Goal: Complete application form: Complete application form

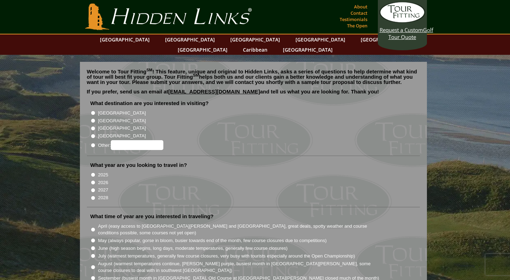
click at [94, 118] on input "[GEOGRAPHIC_DATA]" at bounding box center [93, 120] width 5 height 5
radio input "true"
click at [94, 110] on input "[GEOGRAPHIC_DATA]" at bounding box center [93, 112] width 5 height 5
radio input "true"
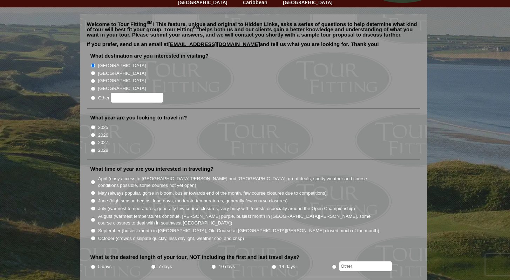
scroll to position [48, 0]
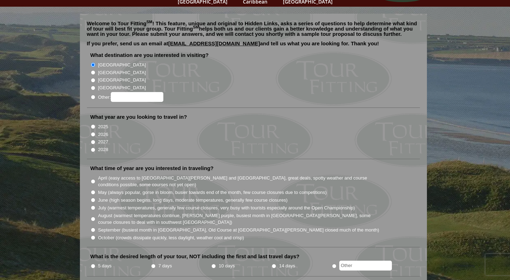
click at [94, 132] on input "2026" at bounding box center [93, 134] width 5 height 5
radio input "true"
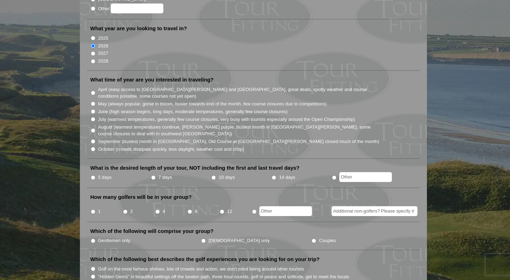
scroll to position [142, 0]
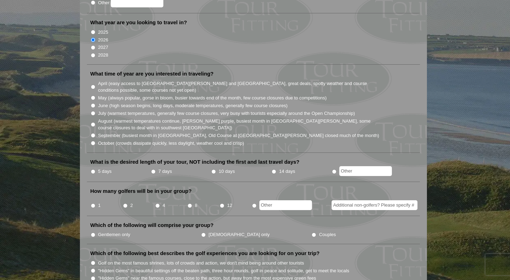
click at [95, 111] on input "July (warmest temperatures, generally few course closures, very busy with touri…" at bounding box center [93, 113] width 5 height 5
radio input "true"
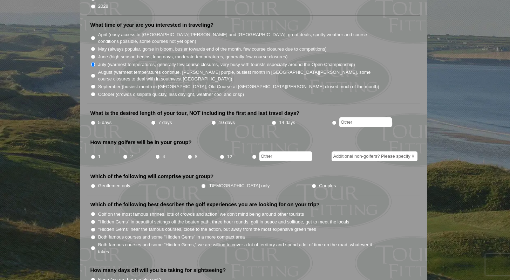
scroll to position [207, 0]
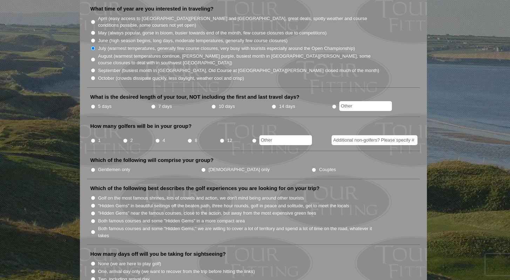
click at [214, 104] on input "10 days" at bounding box center [213, 106] width 5 height 5
radio input "true"
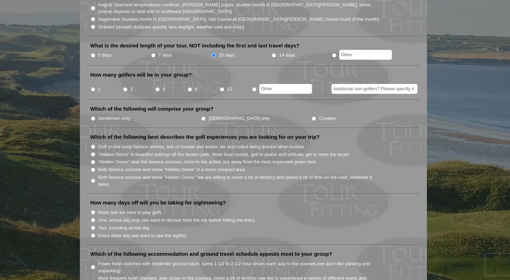
scroll to position [259, 0]
click at [126, 87] on input "2" at bounding box center [125, 89] width 5 height 5
radio input "true"
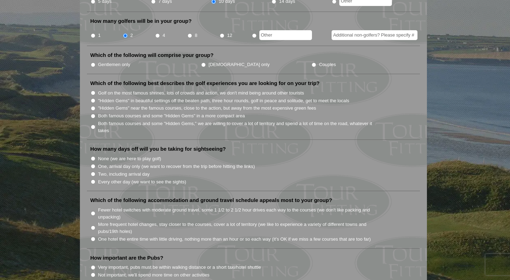
scroll to position [324, 0]
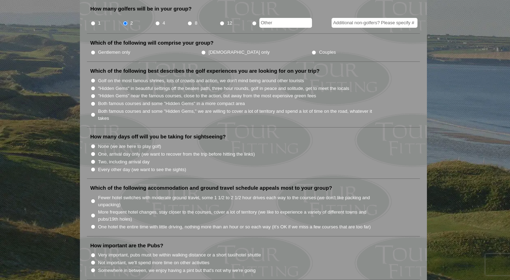
click at [312, 50] on input "Couples" at bounding box center [314, 52] width 5 height 5
radio input "true"
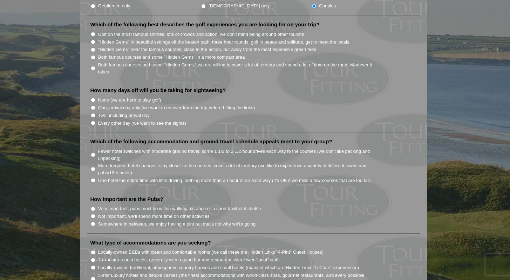
scroll to position [381, 0]
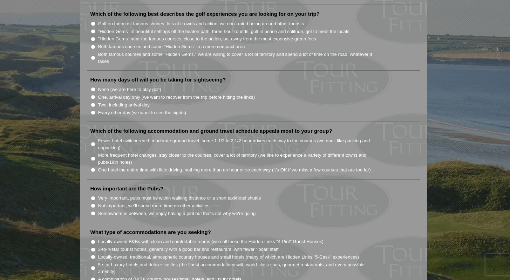
click at [95, 21] on input "Golf on the most famous shrines, lots of crowds and action, we don't mind being…" at bounding box center [93, 23] width 5 height 5
radio input "true"
click at [94, 110] on input "Every other day (we want to see the sights)" at bounding box center [93, 112] width 5 height 5
radio input "true"
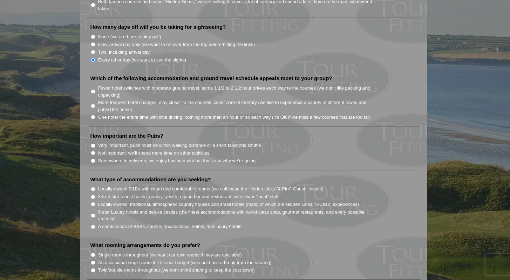
scroll to position [442, 0]
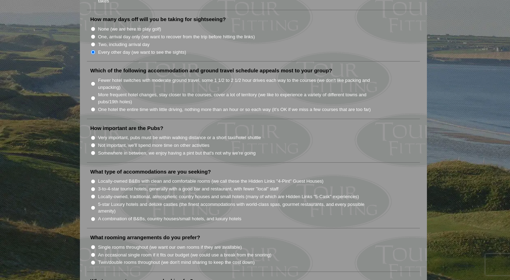
click at [94, 81] on input "Fewer hotel switches with moderate ground travel, some 1 1/2 to 2 1/2 hour driv…" at bounding box center [93, 83] width 5 height 5
radio input "true"
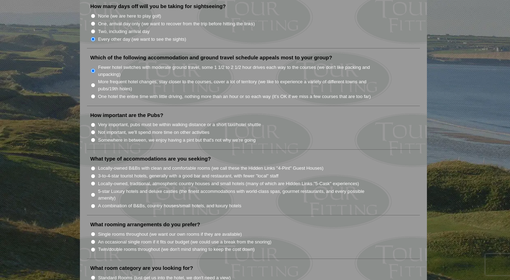
scroll to position [455, 0]
click at [94, 137] on input "Somewhere in between, we enjoy having a pint but that's not why we're going" at bounding box center [93, 139] width 5 height 5
radio input "true"
click at [94, 180] on input "Locally-owned, traditional, atmospheric country houses and small hotels (many o…" at bounding box center [93, 182] width 5 height 5
radio input "true"
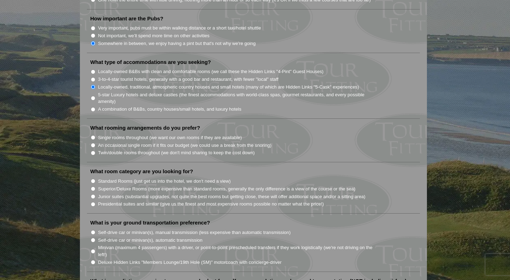
scroll to position [552, 0]
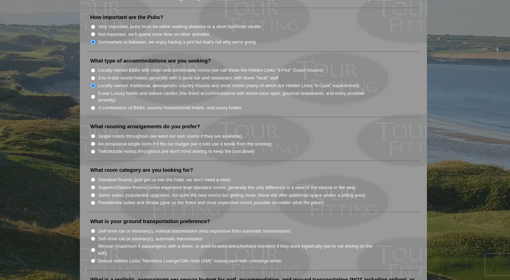
click at [94, 134] on input "Single rooms throughout (we want our own rooms if they are available)" at bounding box center [93, 136] width 5 height 5
radio input "true"
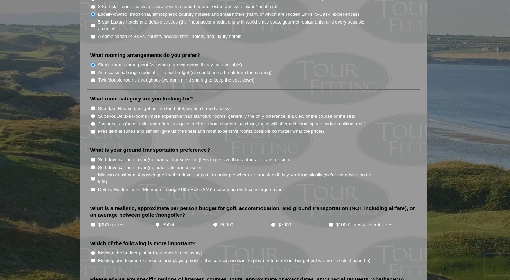
scroll to position [624, 0]
click at [94, 113] on input "Superior/Deluxe Rooms (more expensive than standard rooms, generally the only d…" at bounding box center [93, 115] width 5 height 5
radio input "true"
click at [95, 157] on input "Self-drive car or minivan(s), manual transmission (less expensive than automati…" at bounding box center [93, 159] width 5 height 5
radio input "true"
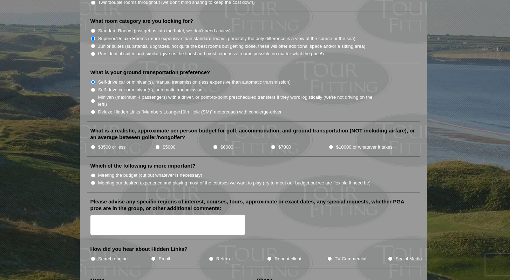
scroll to position [703, 0]
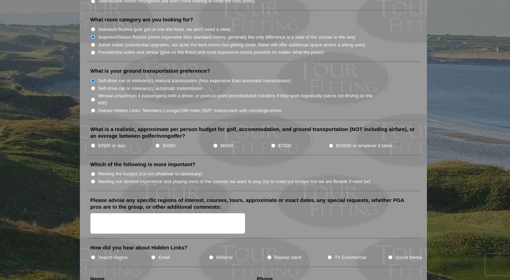
click at [158, 143] on input "$5000" at bounding box center [157, 145] width 5 height 5
radio input "true"
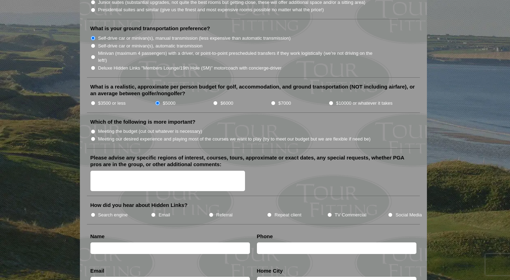
scroll to position [746, 0]
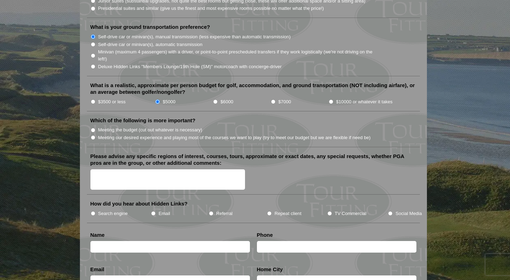
click at [95, 135] on input "Meeting our desired experience and playing most of the courses we want to play …" at bounding box center [93, 137] width 5 height 5
radio input "true"
click at [113, 171] on textarea "Please advise any specific regions of interest, courses, tours, approximate or …" at bounding box center [167, 179] width 155 height 21
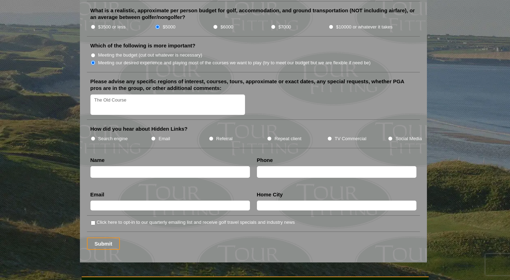
scroll to position [822, 0]
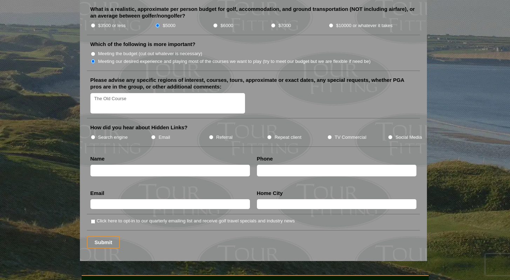
type textarea "The Old Course"
click at [94, 135] on input "Search engine" at bounding box center [93, 137] width 5 height 5
radio input "true"
click at [115, 166] on input "text" at bounding box center [170, 170] width 160 height 12
type input "[PERSON_NAME]"
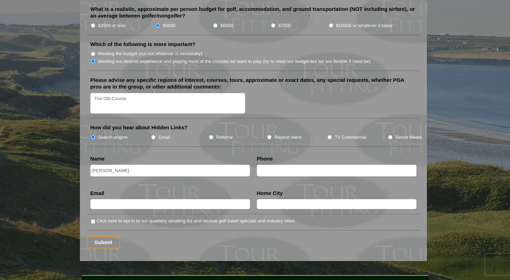
type input "9024834661"
type input "[EMAIL_ADDRESS][DOMAIN_NAME]"
type input "[GEOGRAPHIC_DATA]"
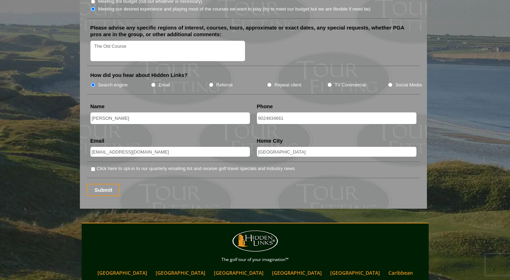
scroll to position [875, 0]
click at [94, 166] on input "Click here to opt-in to our quarterly emailing list and receive golf travel spe…" at bounding box center [93, 168] width 5 height 5
checkbox input "true"
click at [102, 187] on input "Submit" at bounding box center [103, 189] width 33 height 12
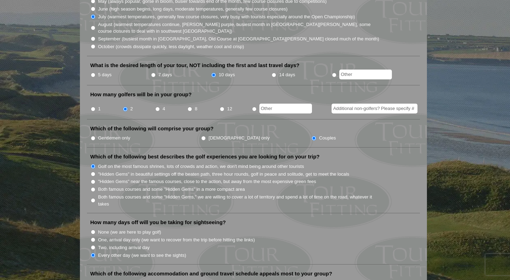
scroll to position [262, 0]
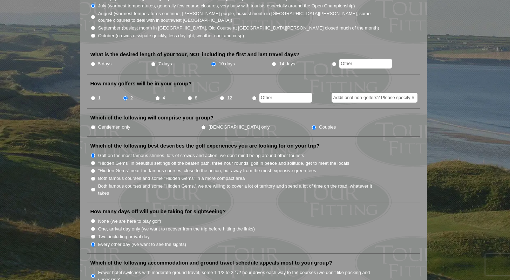
click at [276, 62] on input "14 days" at bounding box center [274, 64] width 5 height 5
radio input "true"
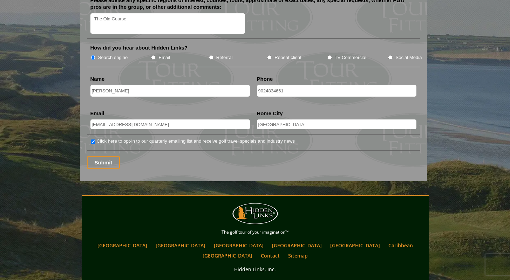
scroll to position [921, 0]
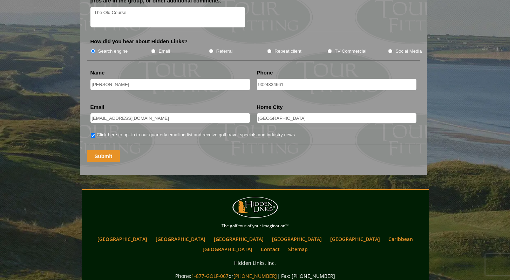
click at [108, 158] on input "Submit" at bounding box center [103, 156] width 33 height 12
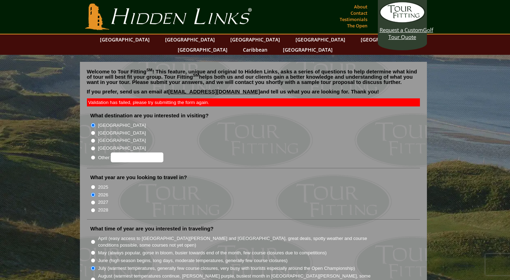
scroll to position [920, 0]
